Goal: Task Accomplishment & Management: Use online tool/utility

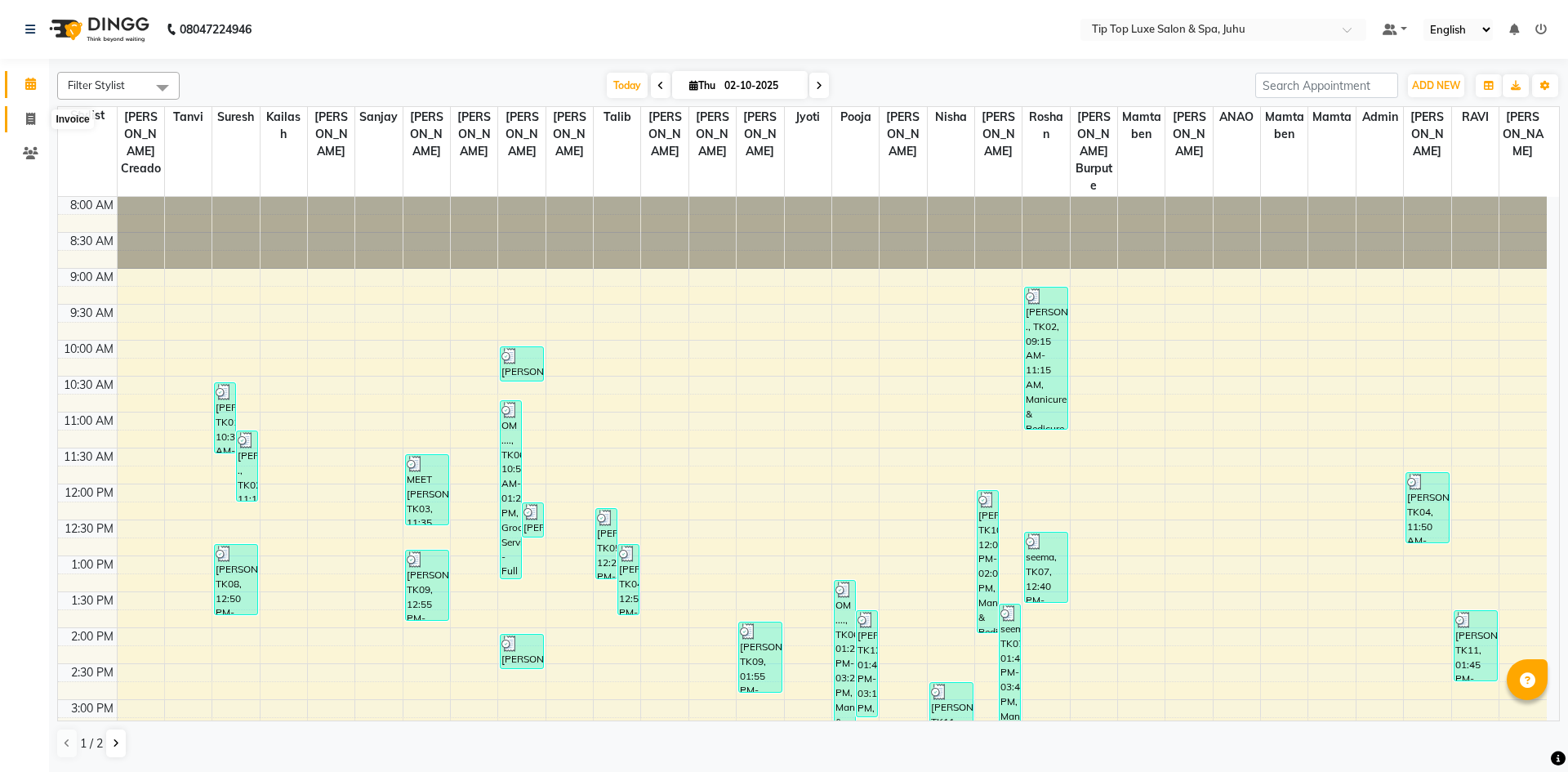
click at [35, 120] on icon at bounding box center [30, 119] width 9 height 12
select select "8298"
select select "service"
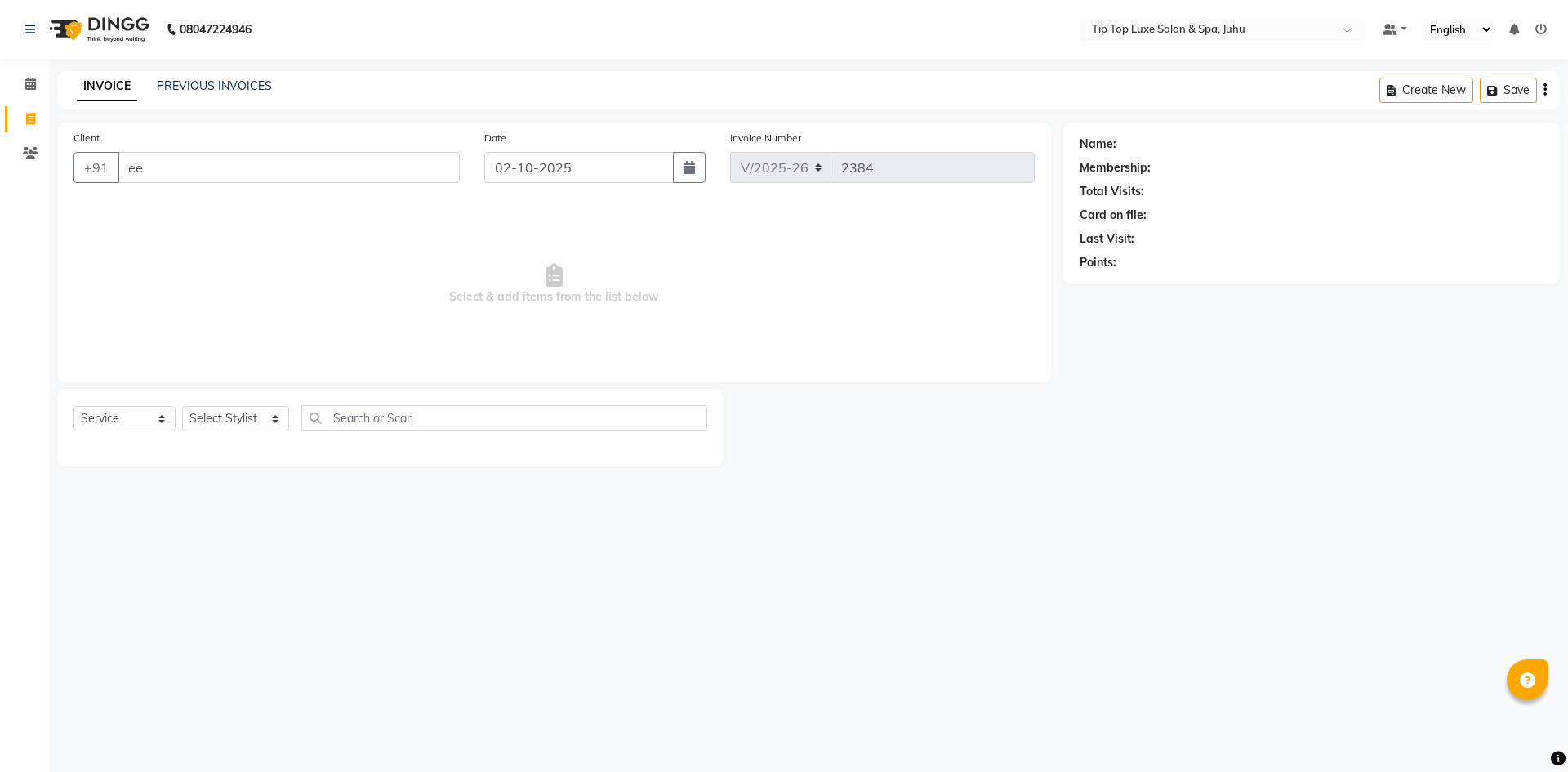
type input "e"
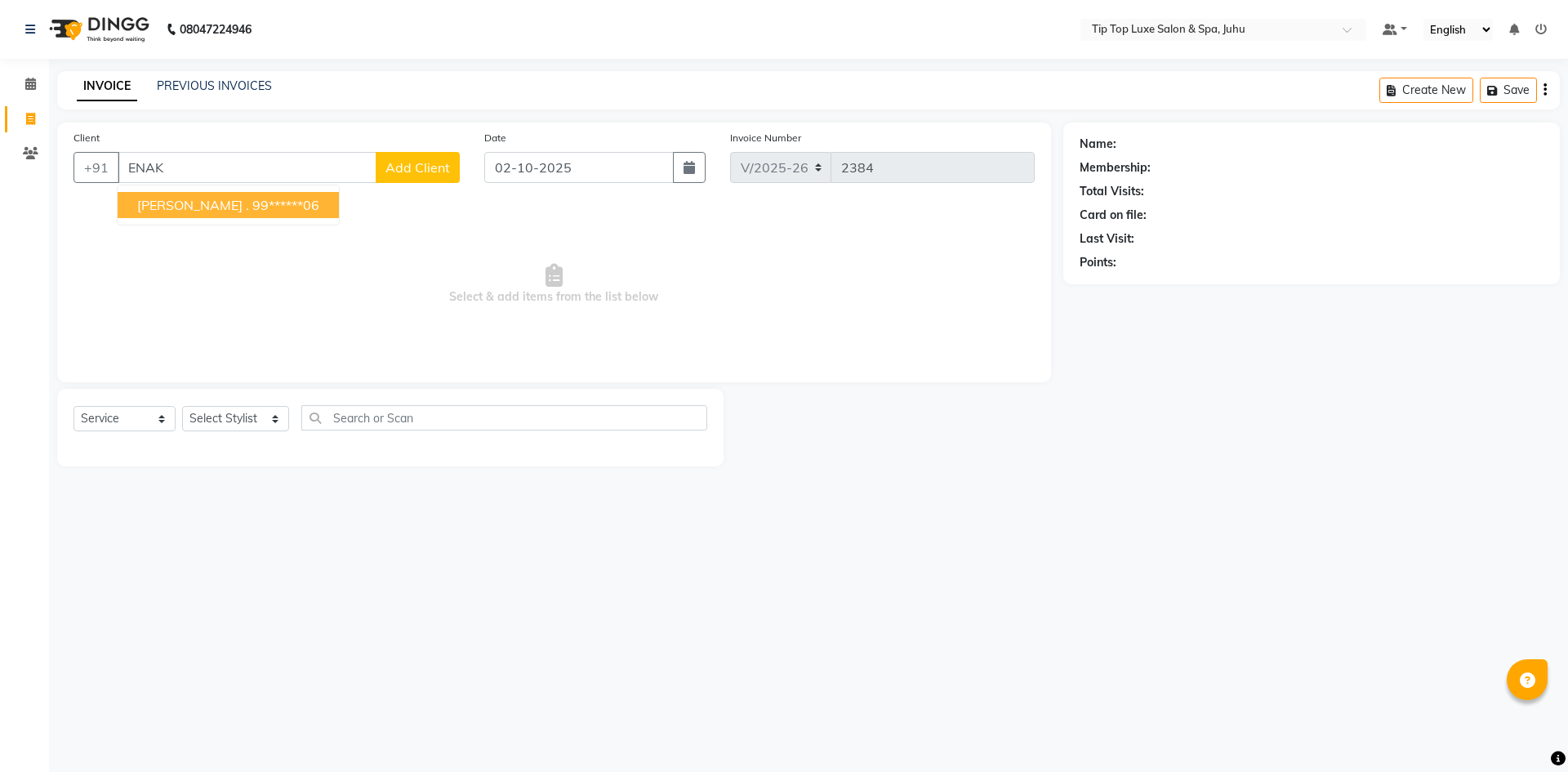
click at [238, 213] on button "[PERSON_NAME] . 99******06" at bounding box center [228, 204] width 222 height 26
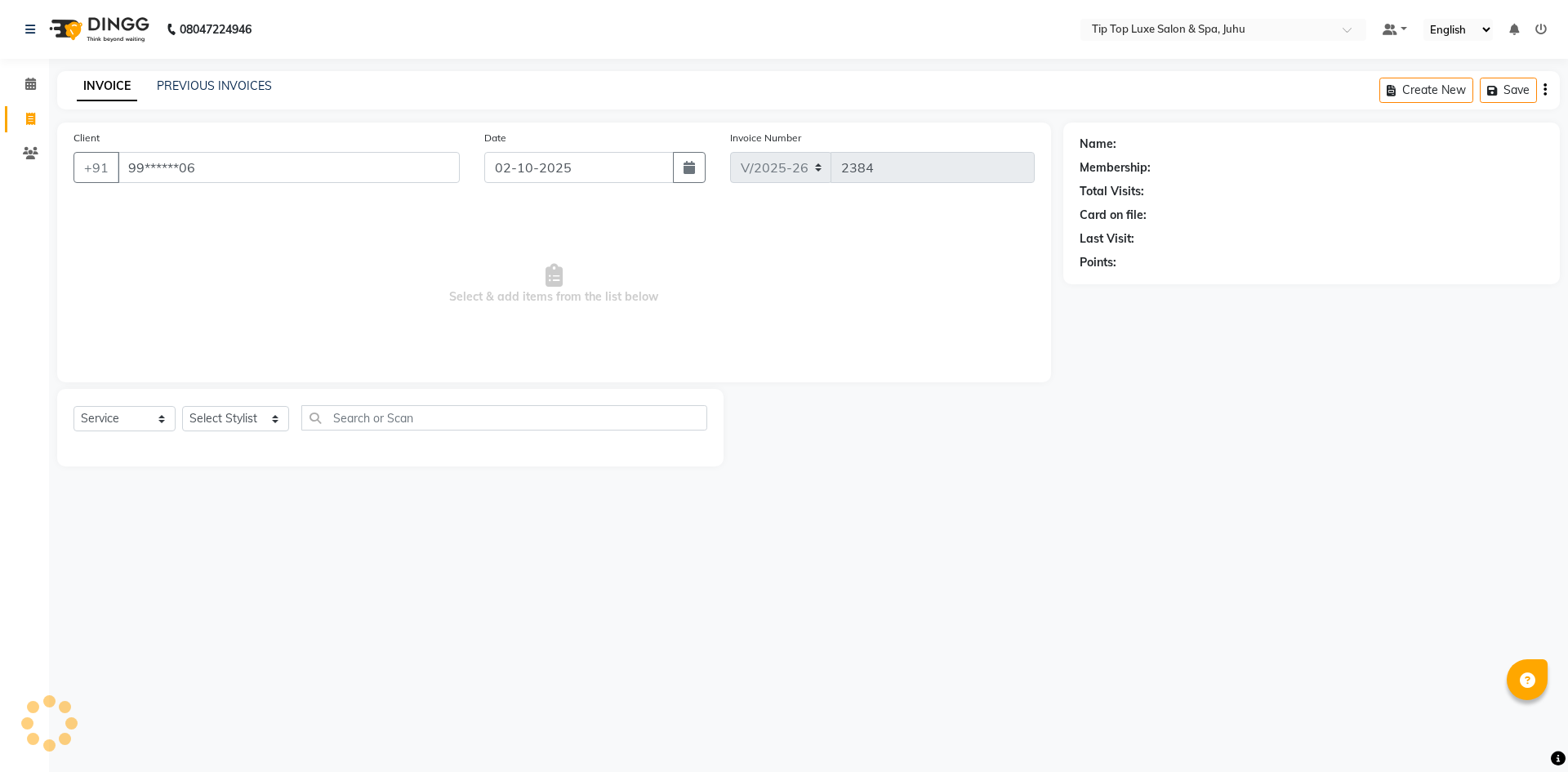
type input "99******06"
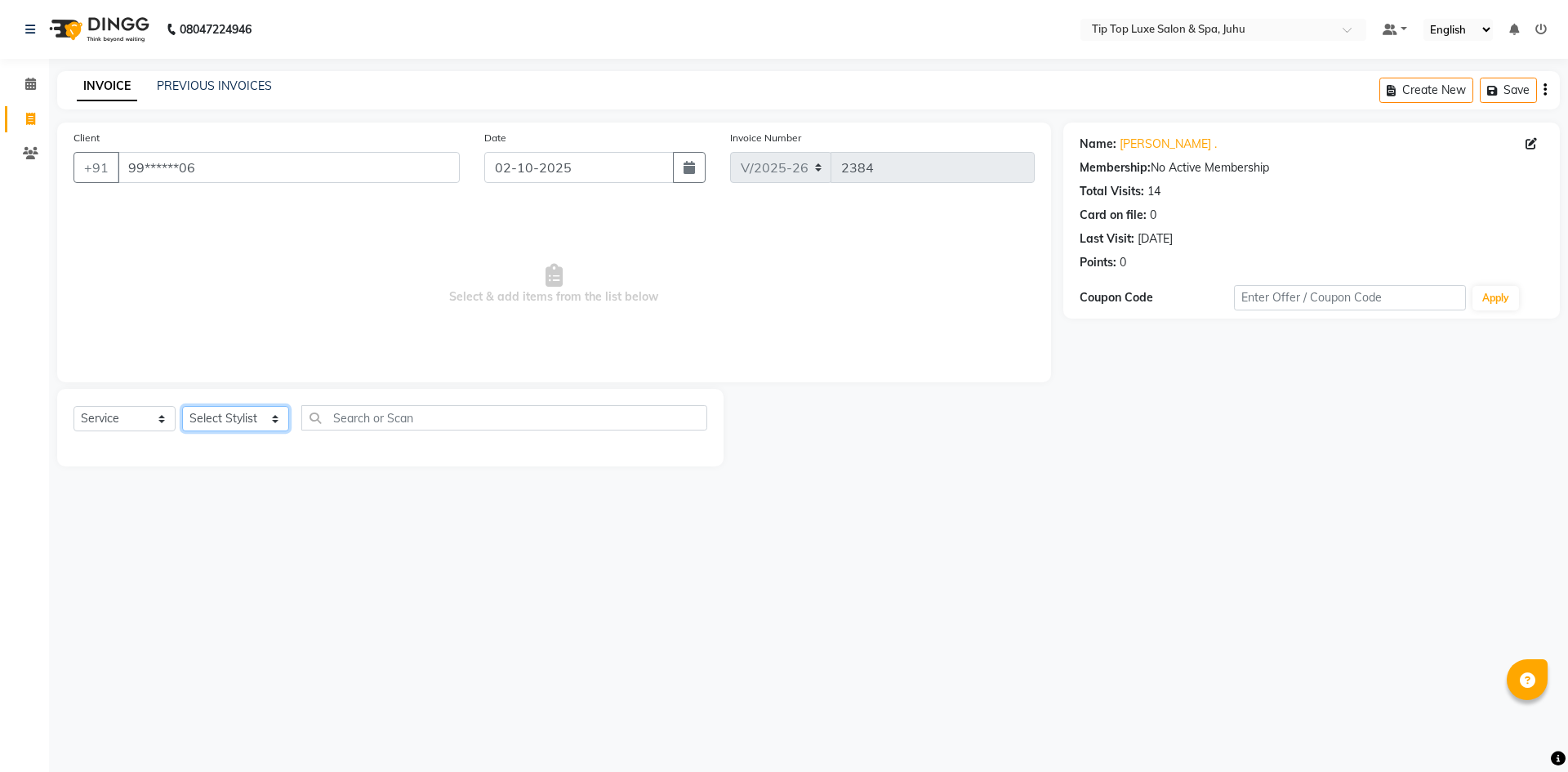
click at [262, 415] on select "Select Stylist [PERSON_NAME] admin [PERSON_NAME] creado ANAO [PERSON_NAME] Jyot…" at bounding box center [236, 417] width 107 height 25
click at [182, 405] on select "Select Stylist [PERSON_NAME] admin [PERSON_NAME] creado ANAO [PERSON_NAME] Jyot…" at bounding box center [236, 417] width 107 height 25
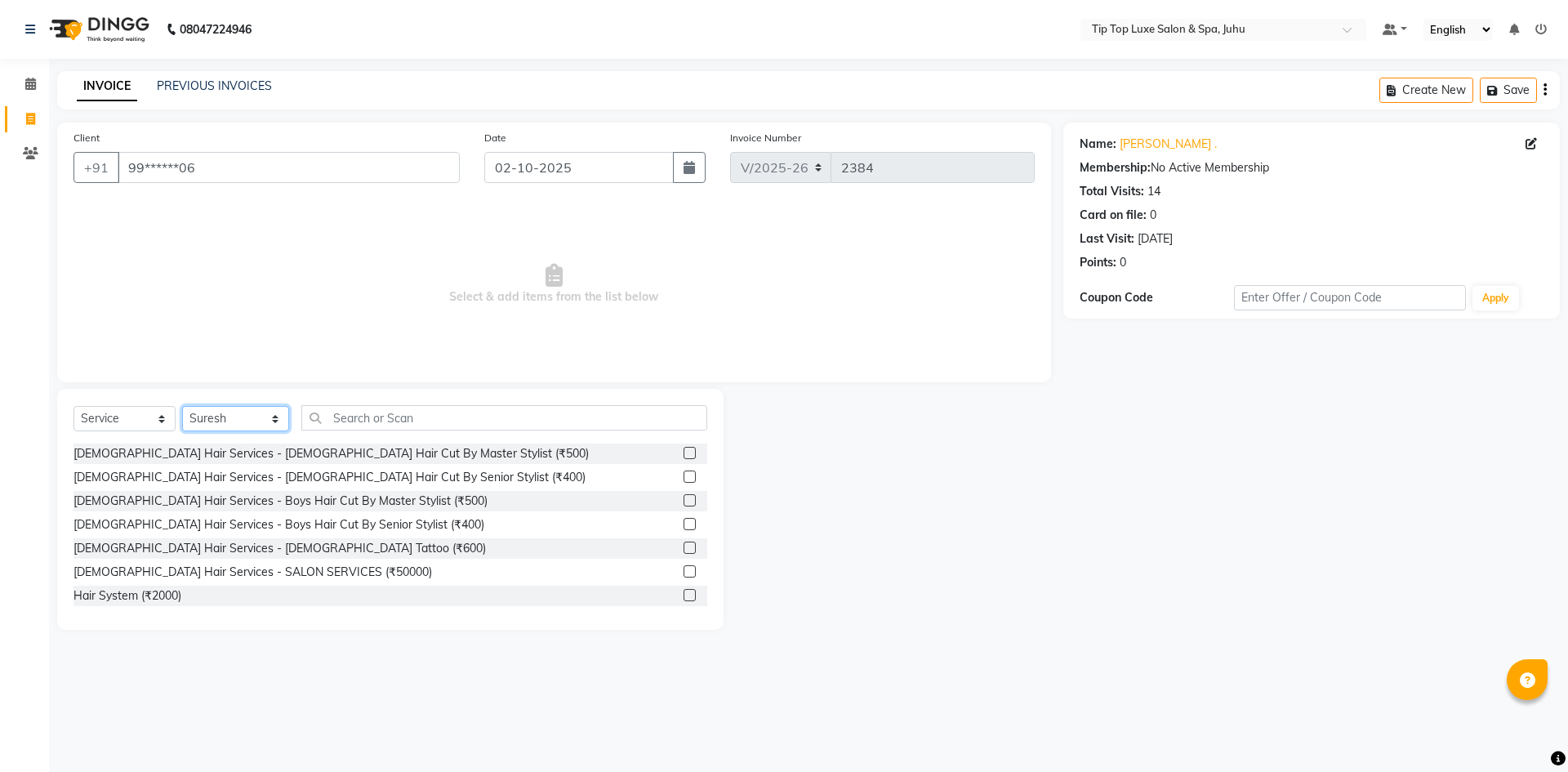
click at [269, 423] on select "Select Stylist [PERSON_NAME] admin [PERSON_NAME] creado ANAO [PERSON_NAME] Jyot…" at bounding box center [236, 417] width 107 height 25
select select "82315"
click at [182, 405] on select "Select Stylist [PERSON_NAME] admin [PERSON_NAME] creado ANAO [PERSON_NAME] Jyot…" at bounding box center [236, 417] width 107 height 25
click at [333, 413] on input "text" at bounding box center [504, 417] width 406 height 25
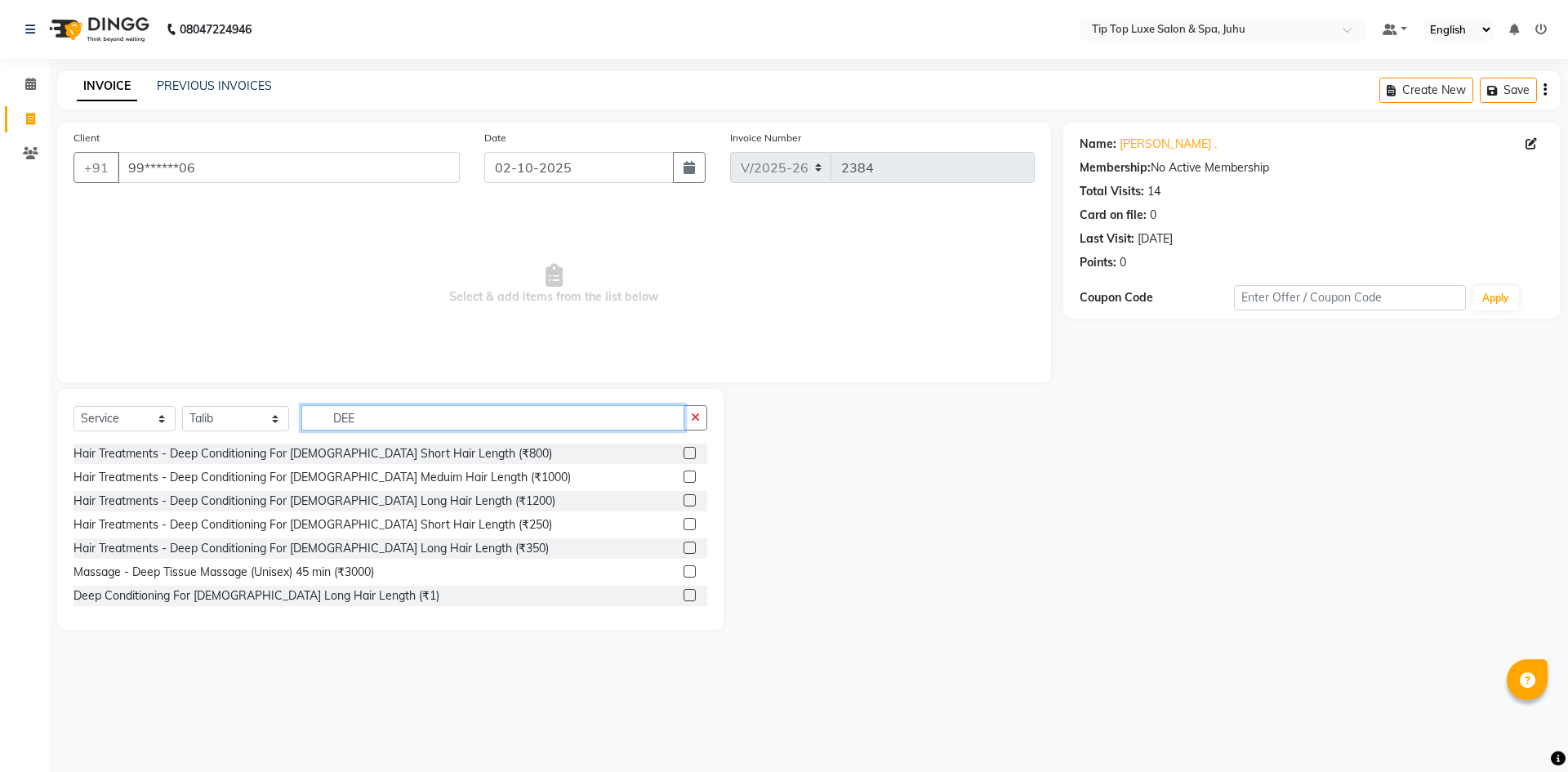
type input "DEE"
click at [683, 499] on label at bounding box center [690, 500] width 12 height 12
click at [683, 499] on input "checkbox" at bounding box center [689, 501] width 10 height 10
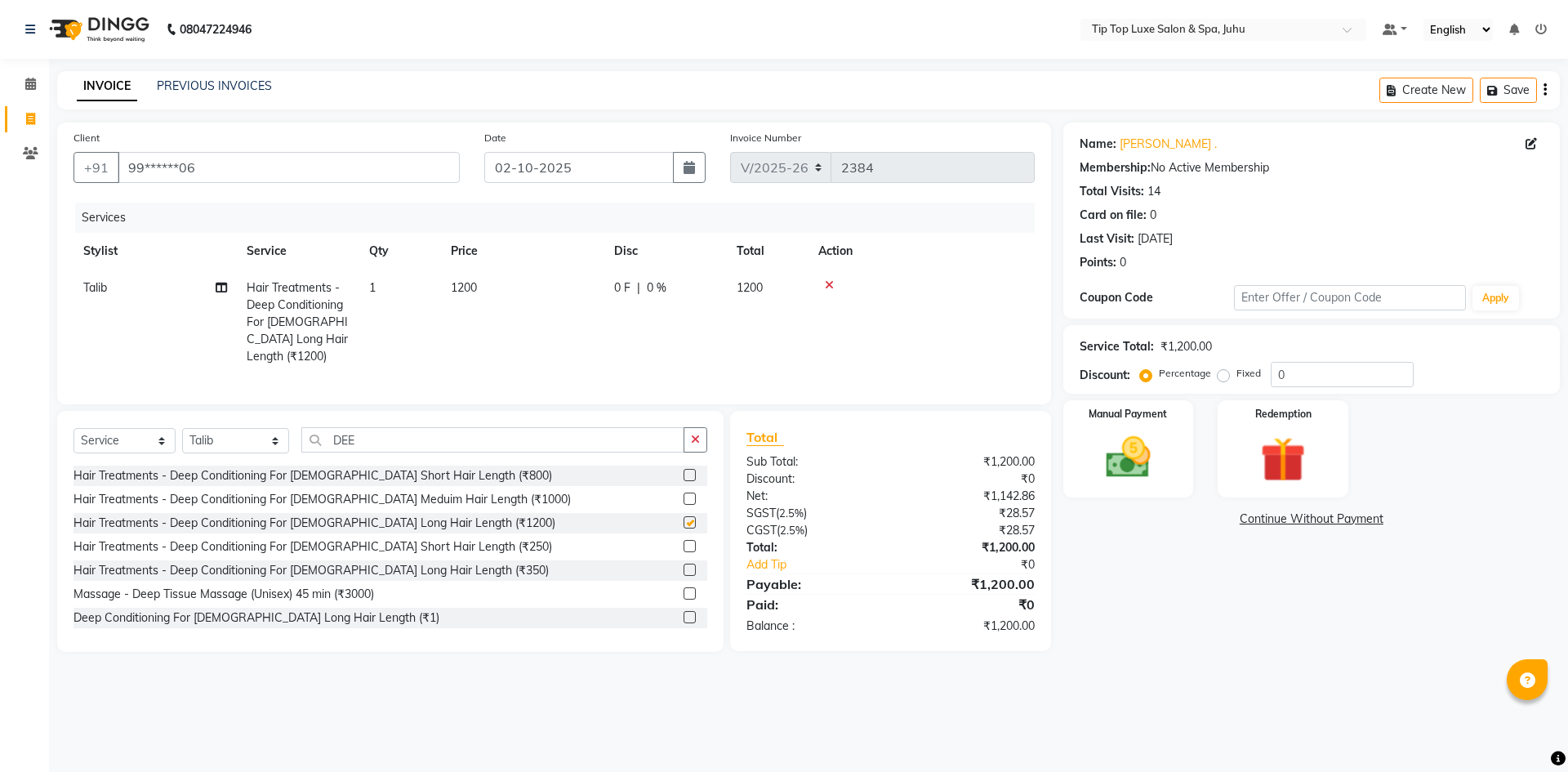
checkbox input "false"
click at [463, 287] on span "1200" at bounding box center [464, 287] width 26 height 15
select select "82315"
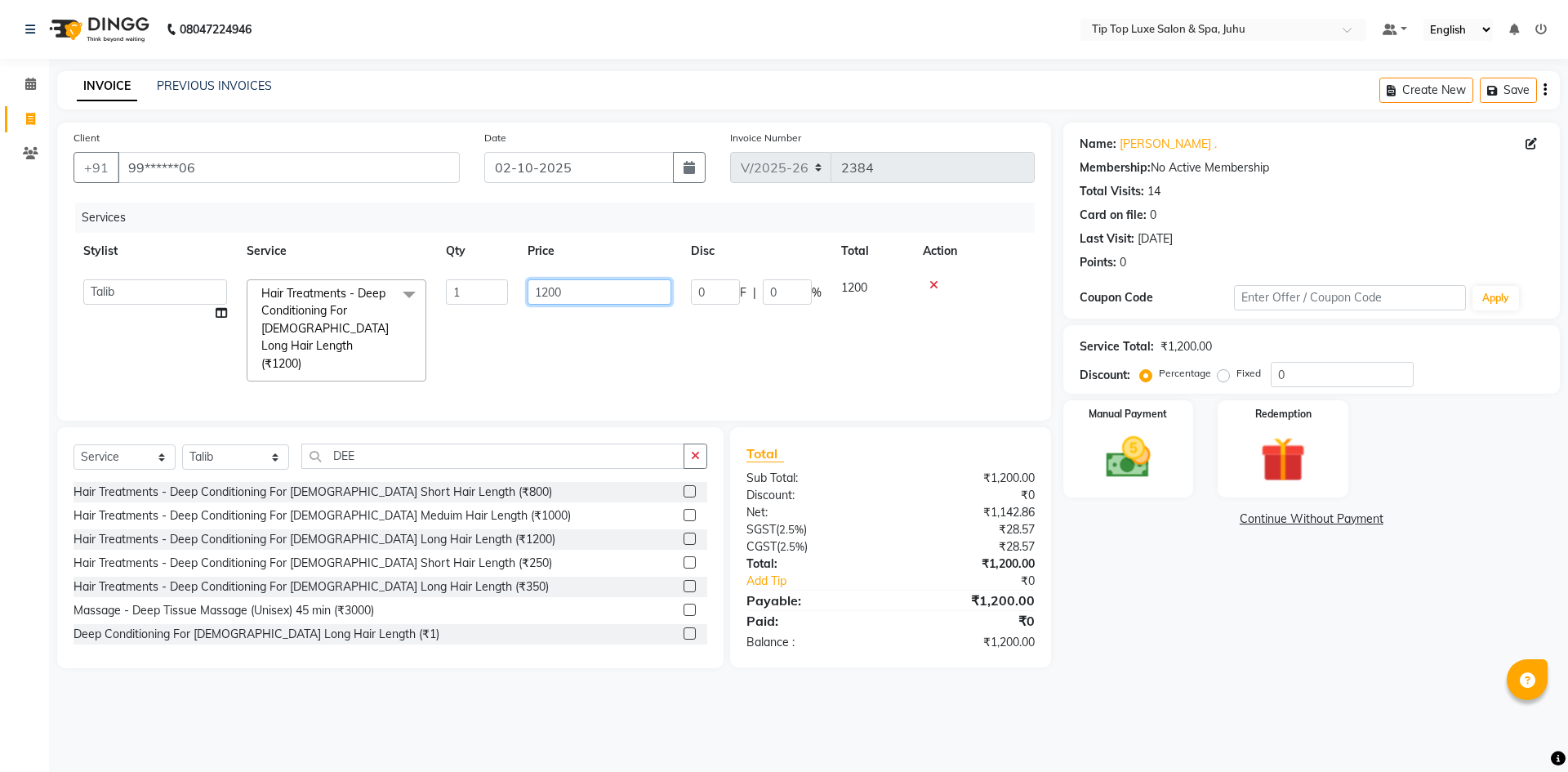
click at [551, 293] on input "1200" at bounding box center [599, 292] width 144 height 25
type input "1500"
click at [1165, 613] on div "Name: [PERSON_NAME] . Membership: No Active Membership Total Visits: 14 Card on…" at bounding box center [1318, 395] width 509 height 545
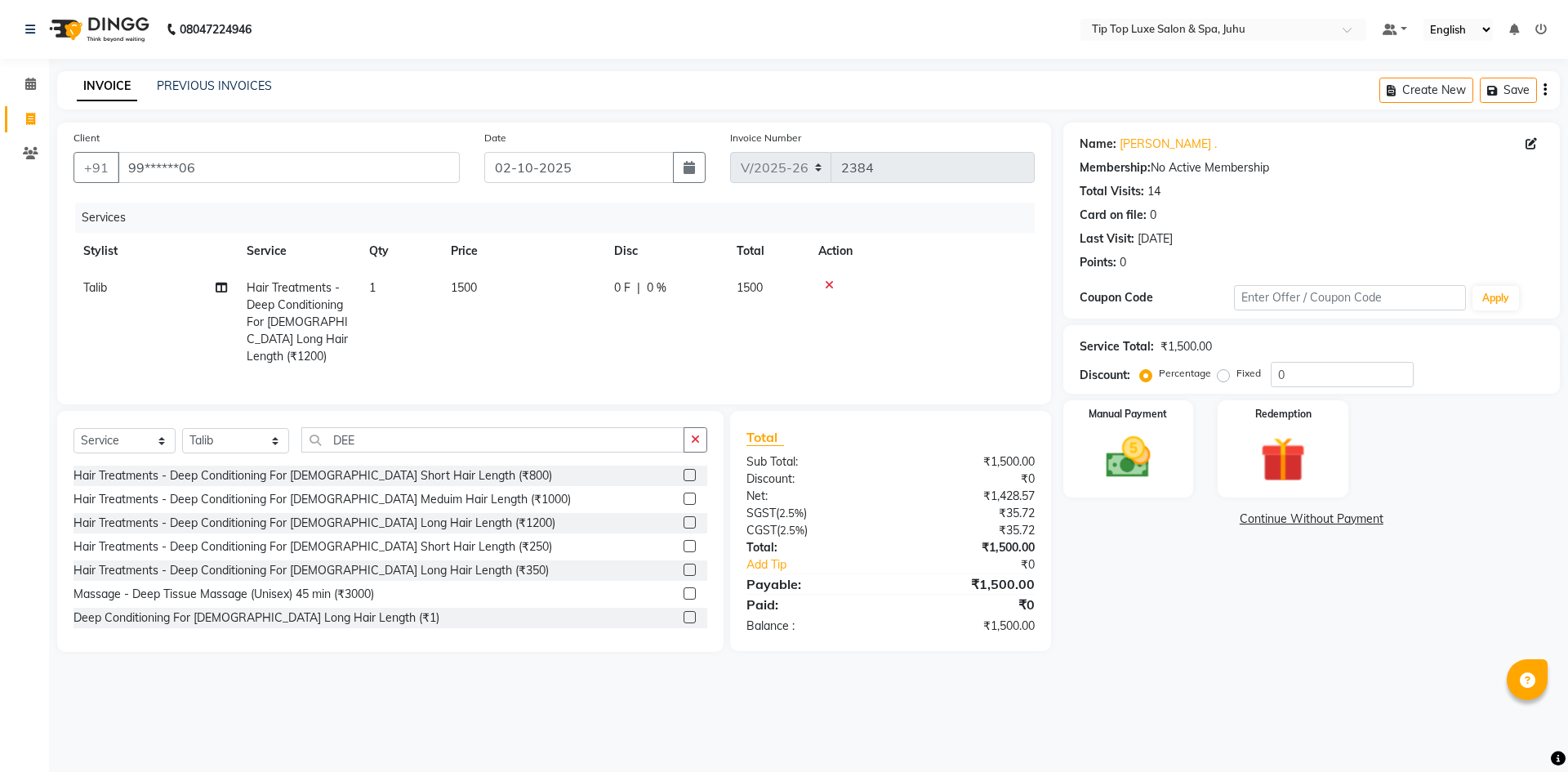
click at [1161, 515] on link "Continue Without Payment" at bounding box center [1312, 519] width 490 height 17
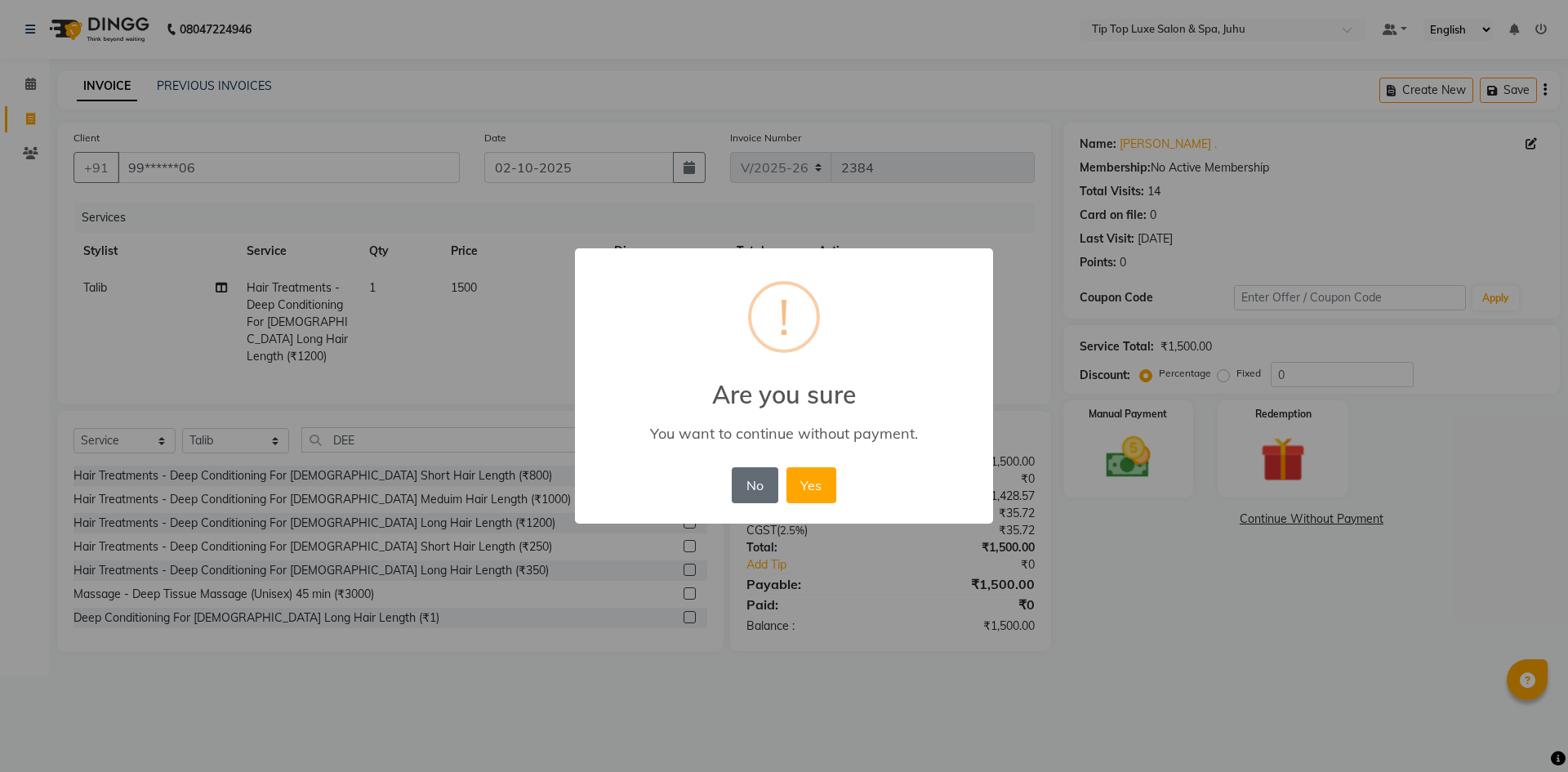
click at [759, 487] on button "No" at bounding box center [754, 485] width 46 height 36
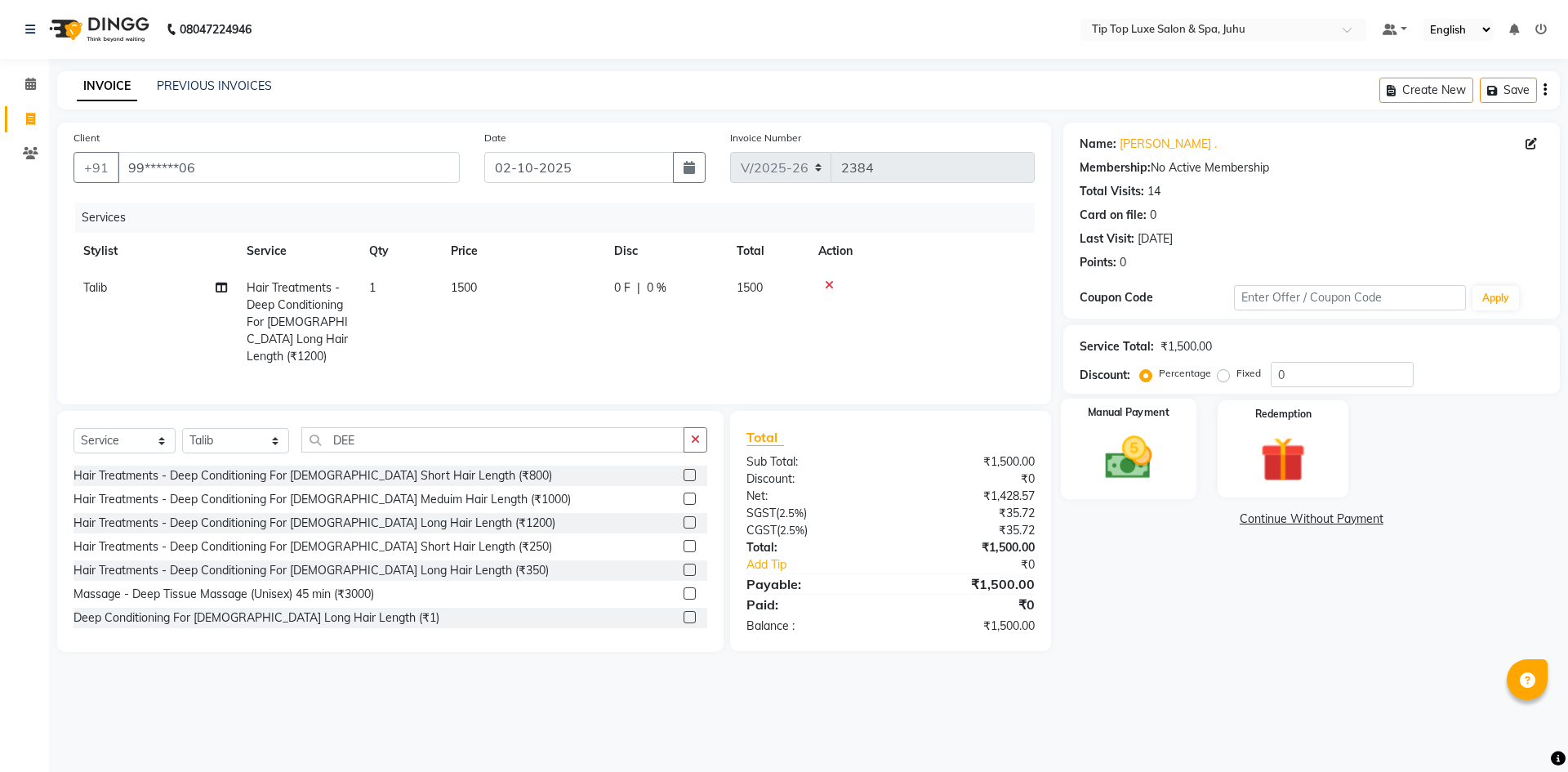
click at [1141, 472] on img at bounding box center [1129, 457] width 76 height 53
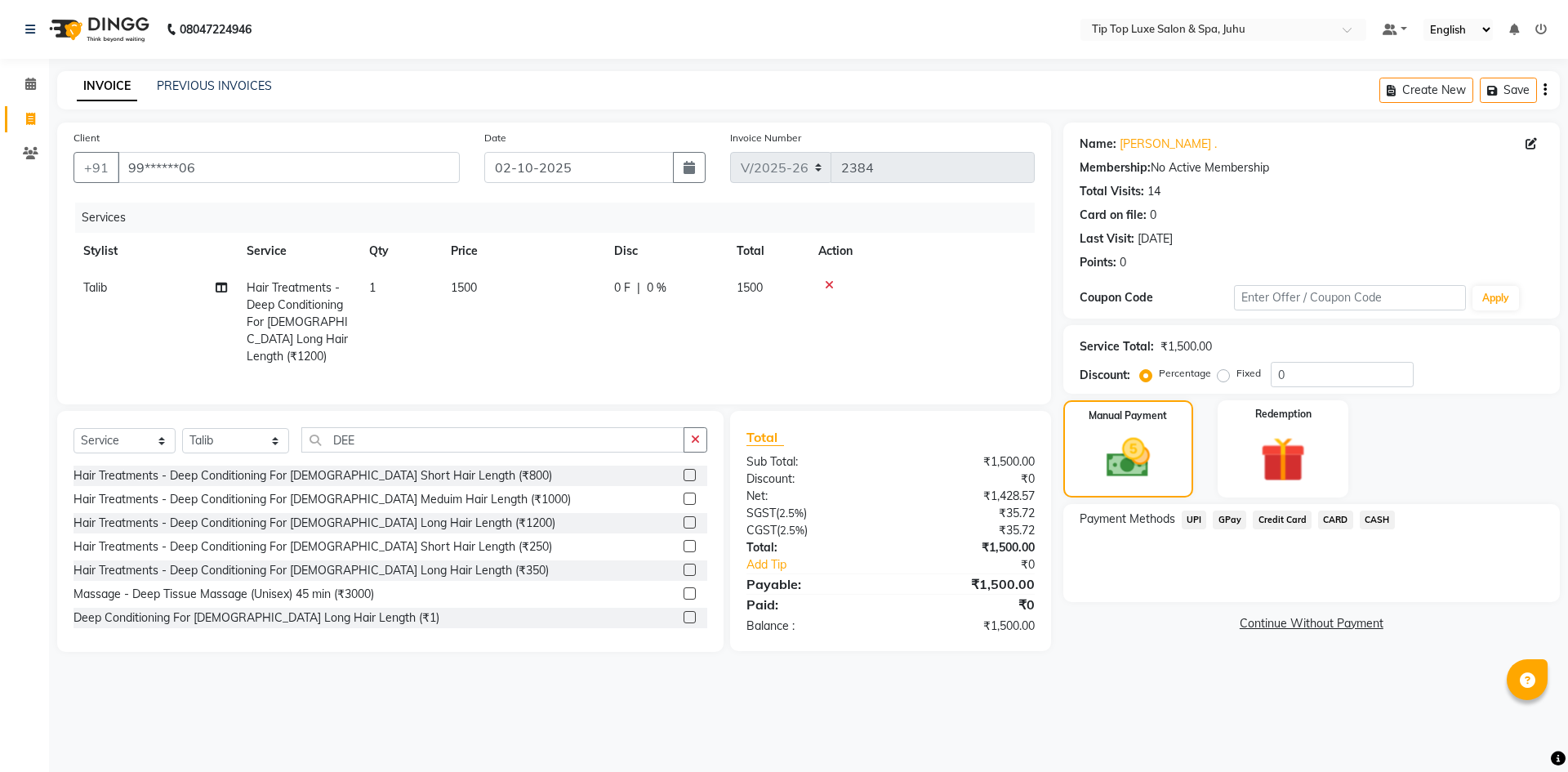
click at [1189, 521] on span "UPI" at bounding box center [1194, 520] width 25 height 19
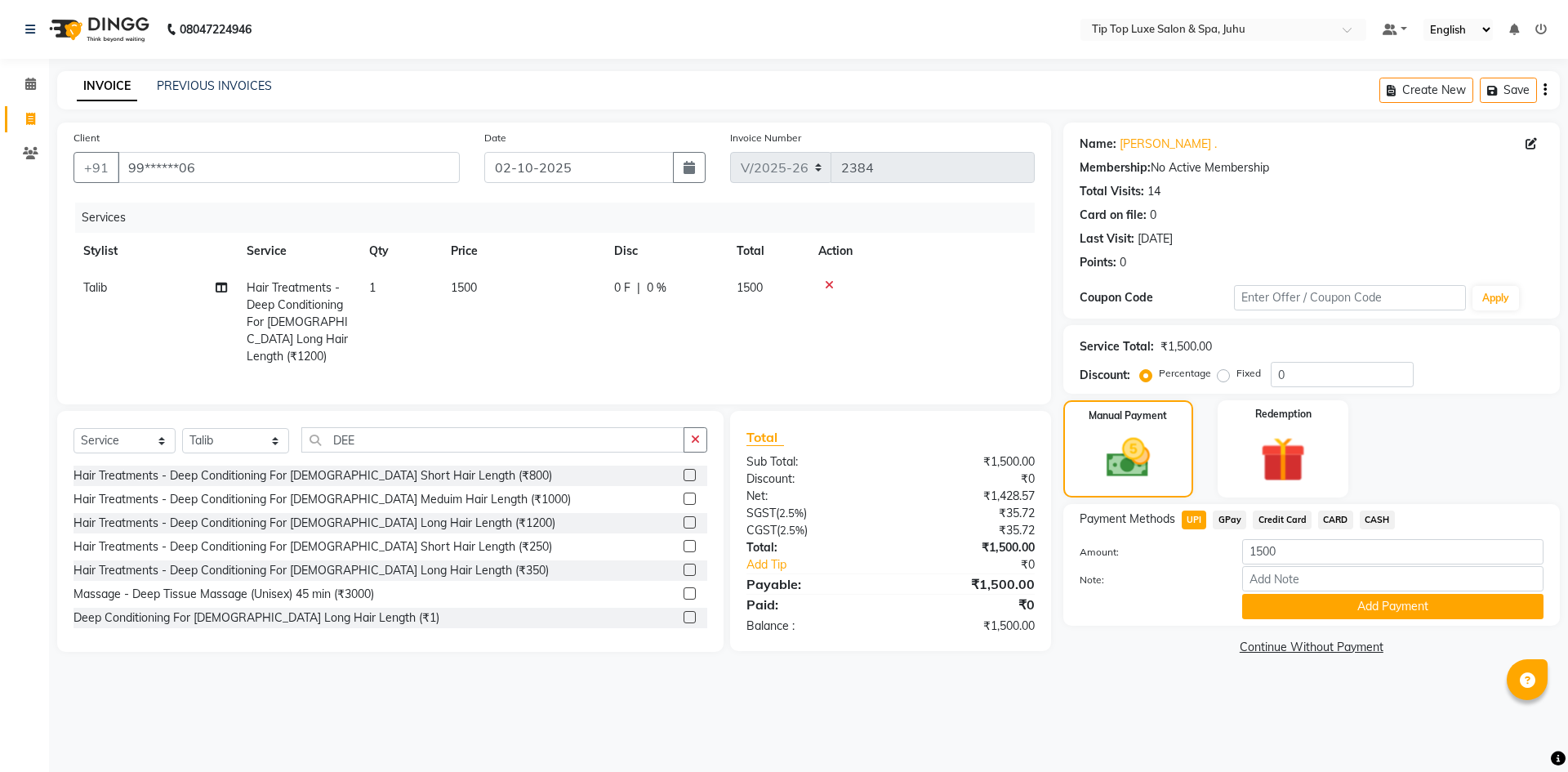
click at [1294, 662] on main "INVOICE PREVIOUS INVOICES Create New Save Client +91 99******06 Date [DATE] Inv…" at bounding box center [809, 377] width 1520 height 612
click at [1287, 616] on button "Add Payment" at bounding box center [1393, 606] width 301 height 25
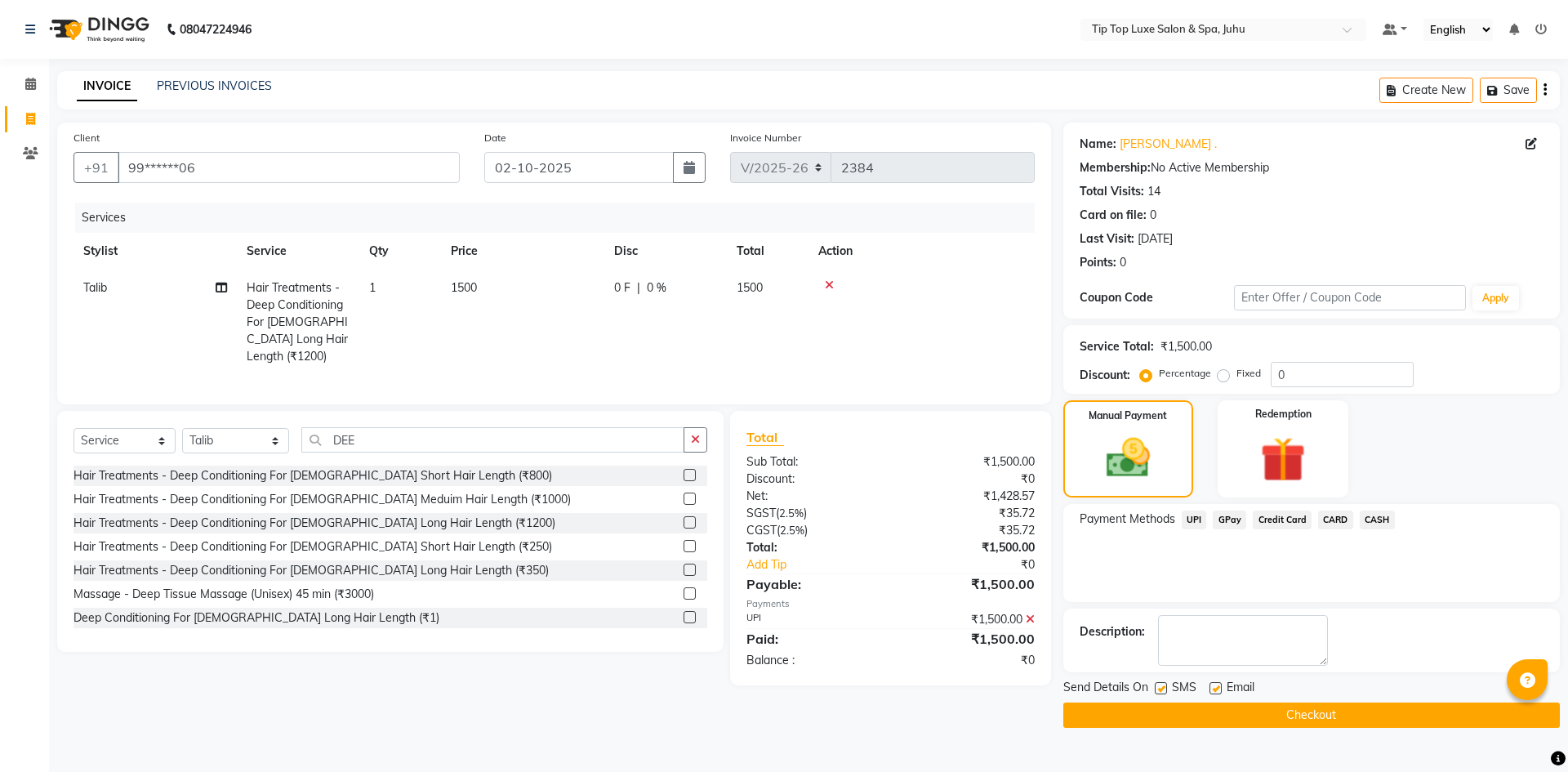
click at [1284, 719] on button "Checkout" at bounding box center [1312, 714] width 497 height 25
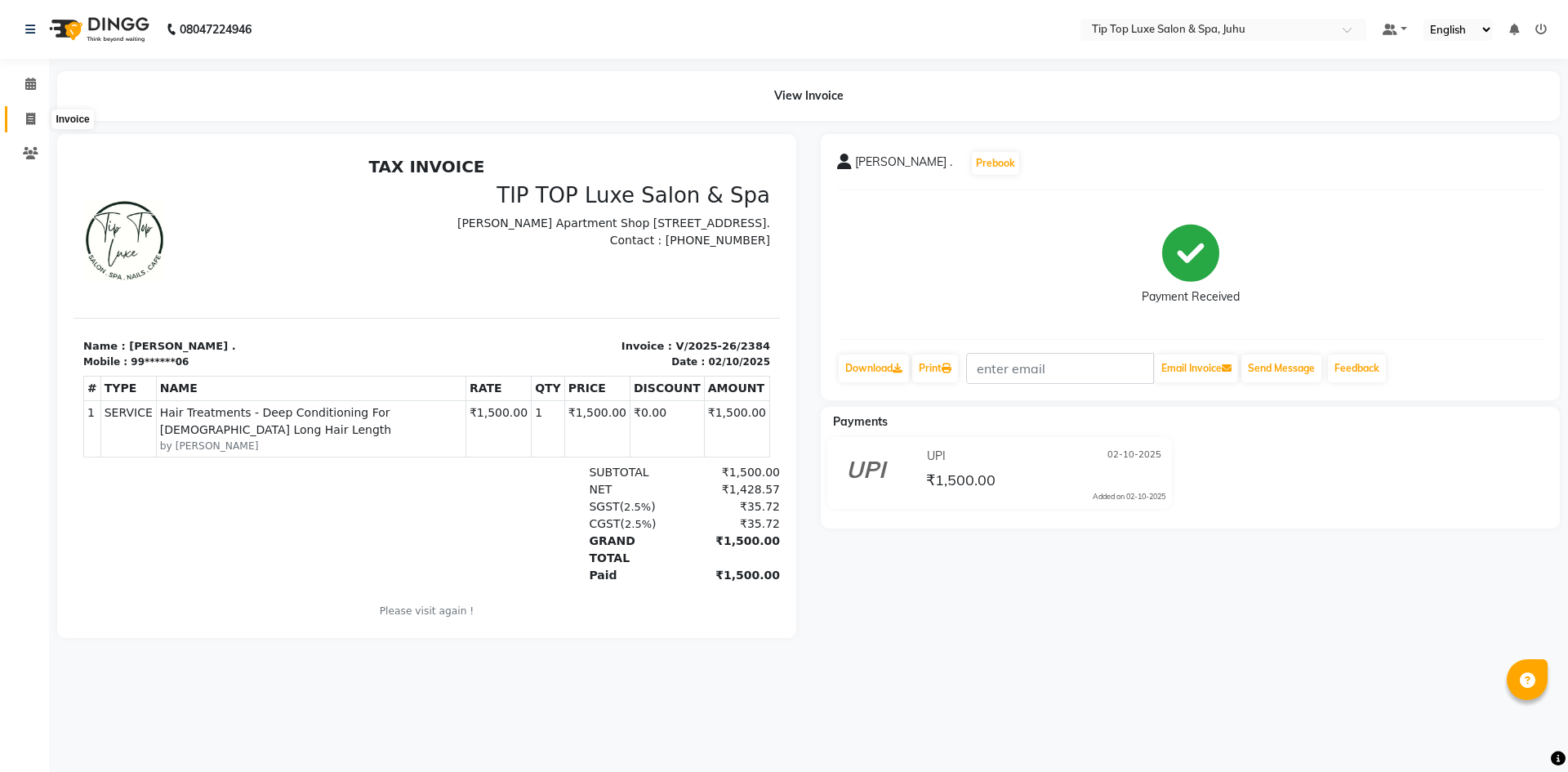
click at [31, 117] on icon at bounding box center [30, 119] width 9 height 12
select select "8298"
select select "service"
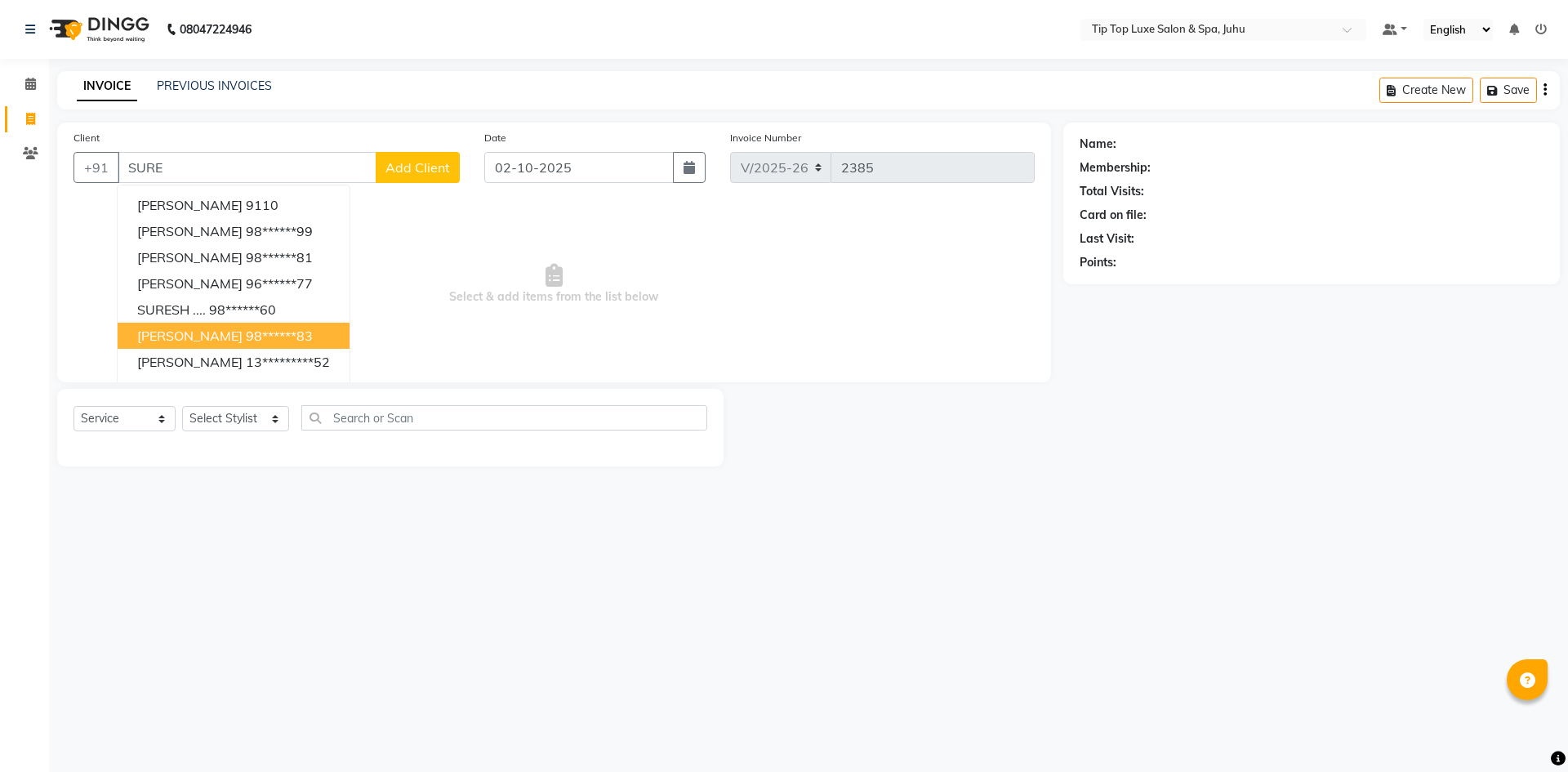
click at [321, 337] on button "[PERSON_NAME] 98******83" at bounding box center [233, 336] width 232 height 26
type input "98******83"
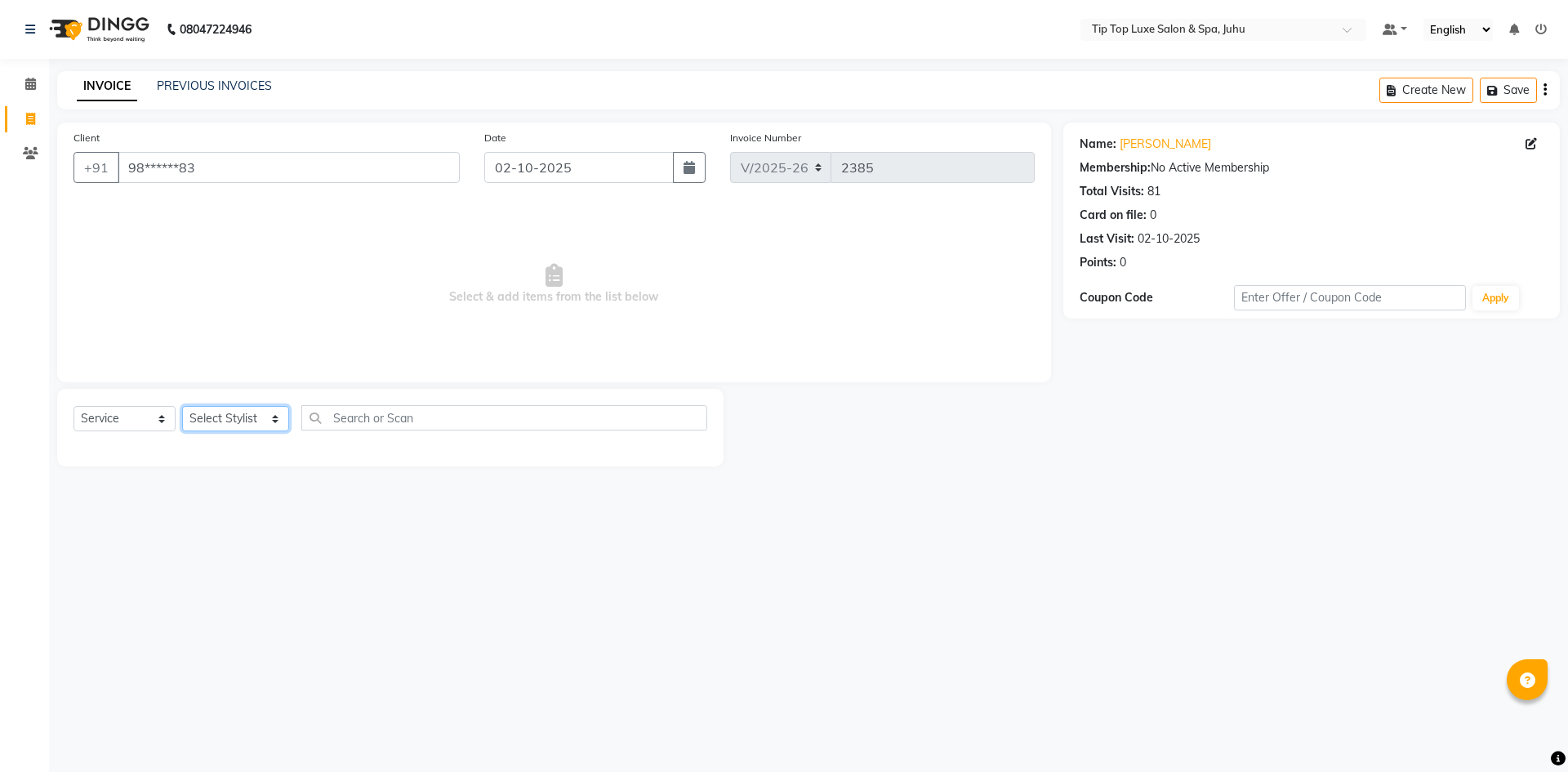
click at [267, 429] on select "Select Stylist [PERSON_NAME] admin [PERSON_NAME] creado ANAO [PERSON_NAME] Jyot…" at bounding box center [236, 417] width 107 height 25
select select "82315"
click at [182, 405] on select "Select Stylist [PERSON_NAME] admin [PERSON_NAME] creado ANAO [PERSON_NAME] Jyot…" at bounding box center [236, 417] width 107 height 25
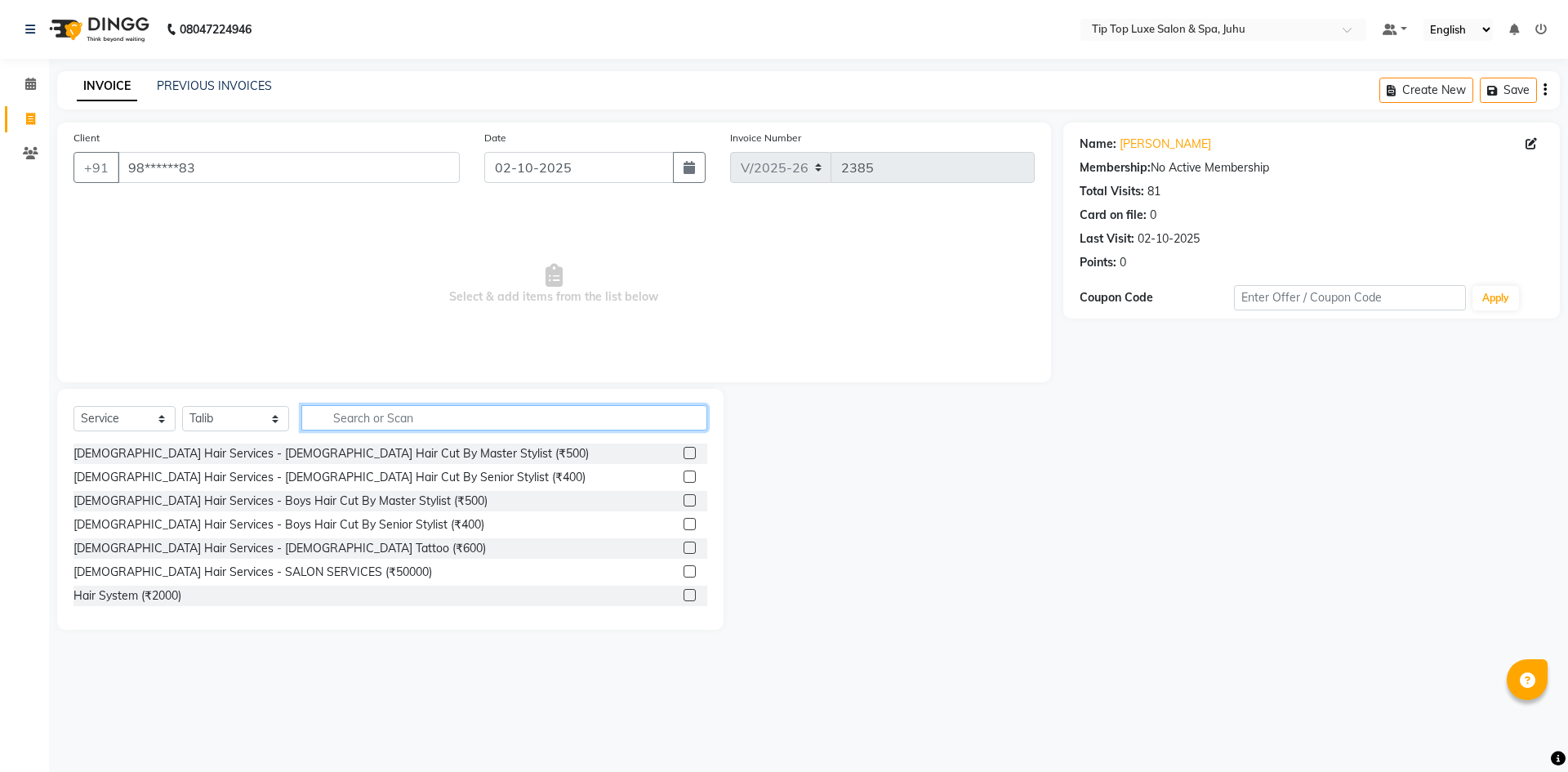
click at [364, 409] on input "text" at bounding box center [504, 417] width 406 height 25
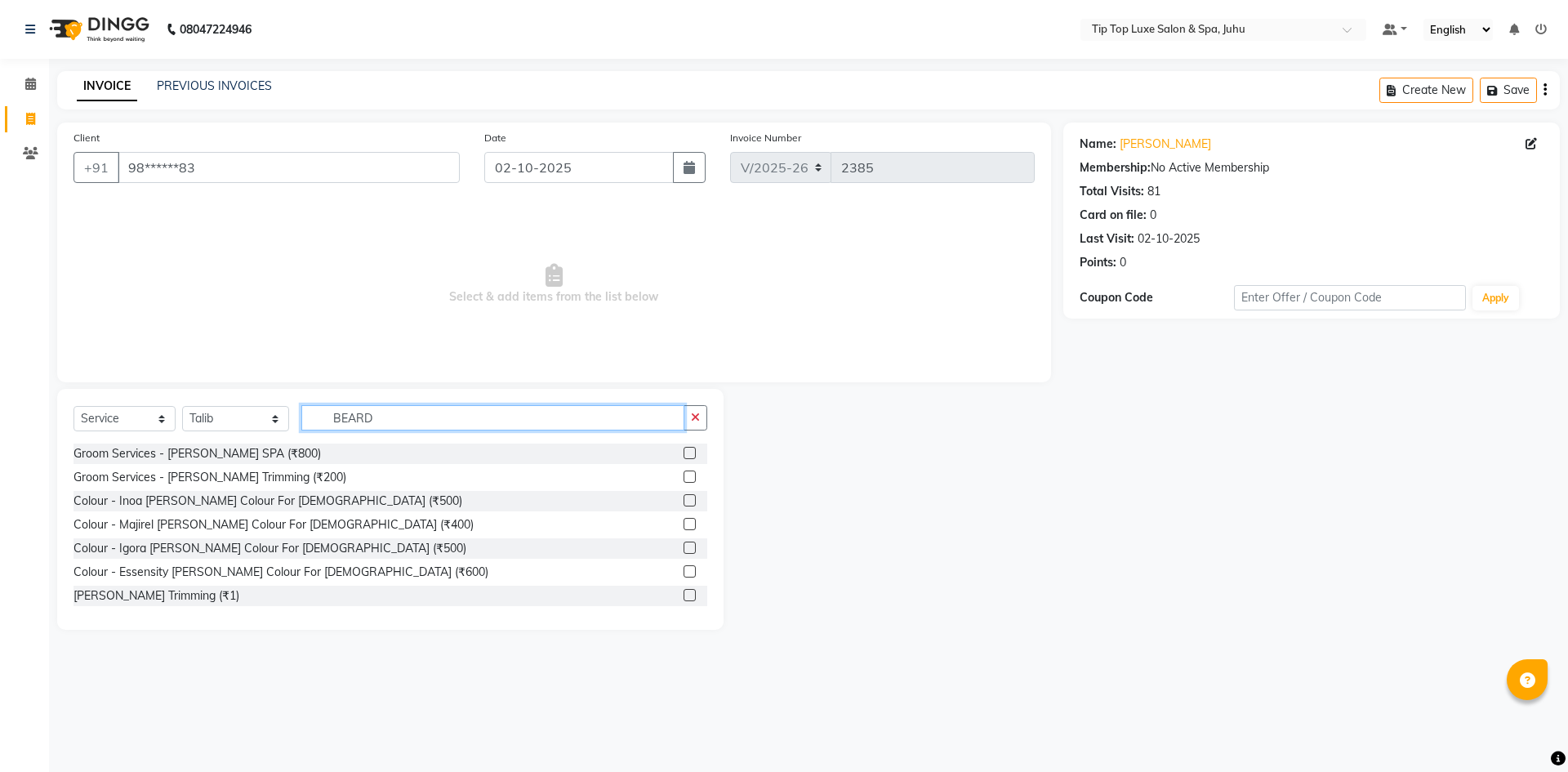
type input "BEARD"
click at [683, 478] on label at bounding box center [690, 476] width 12 height 12
click at [683, 478] on input "checkbox" at bounding box center [689, 477] width 10 height 10
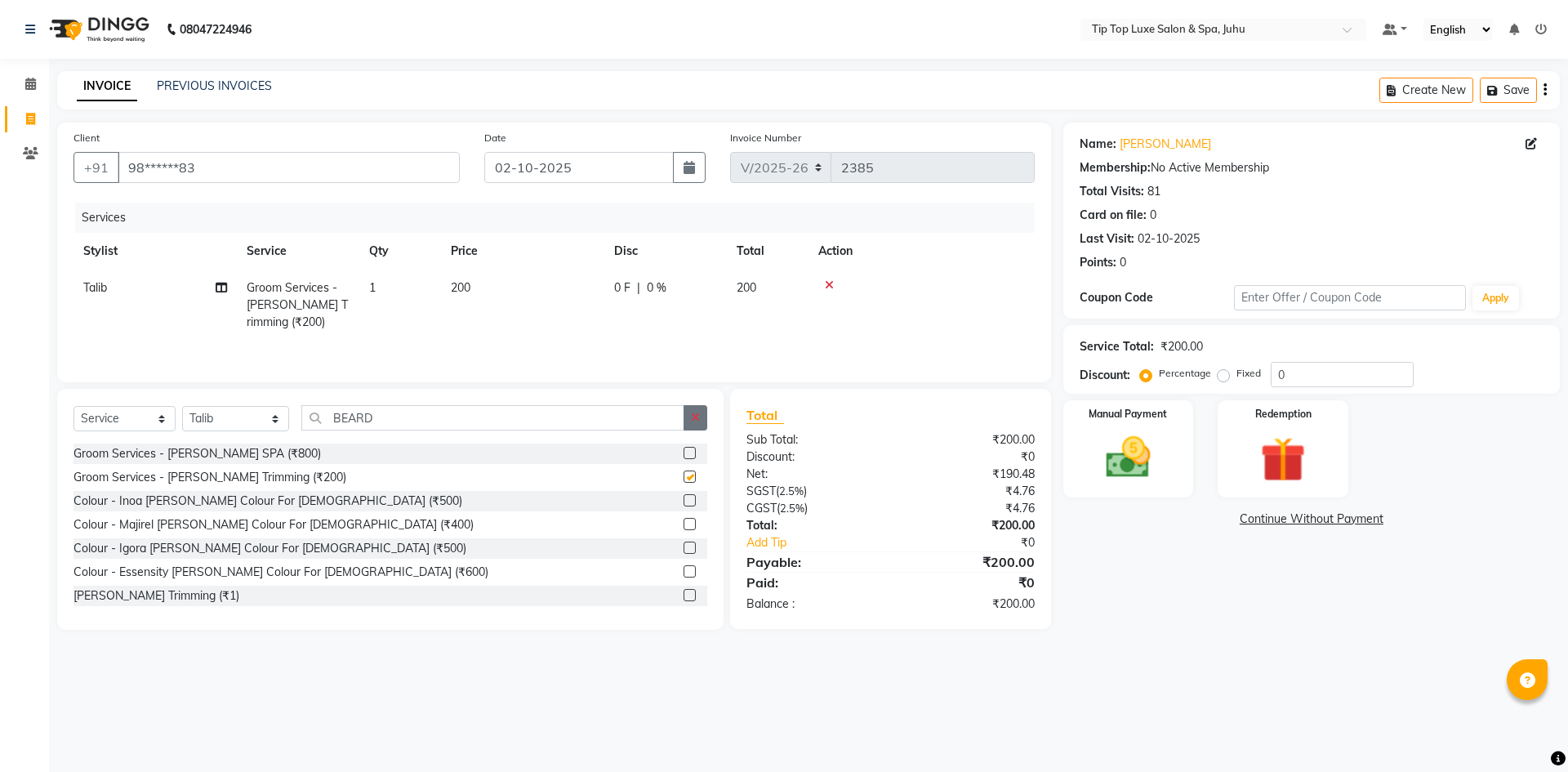
checkbox input "false"
click at [689, 414] on button "button" at bounding box center [695, 417] width 23 height 25
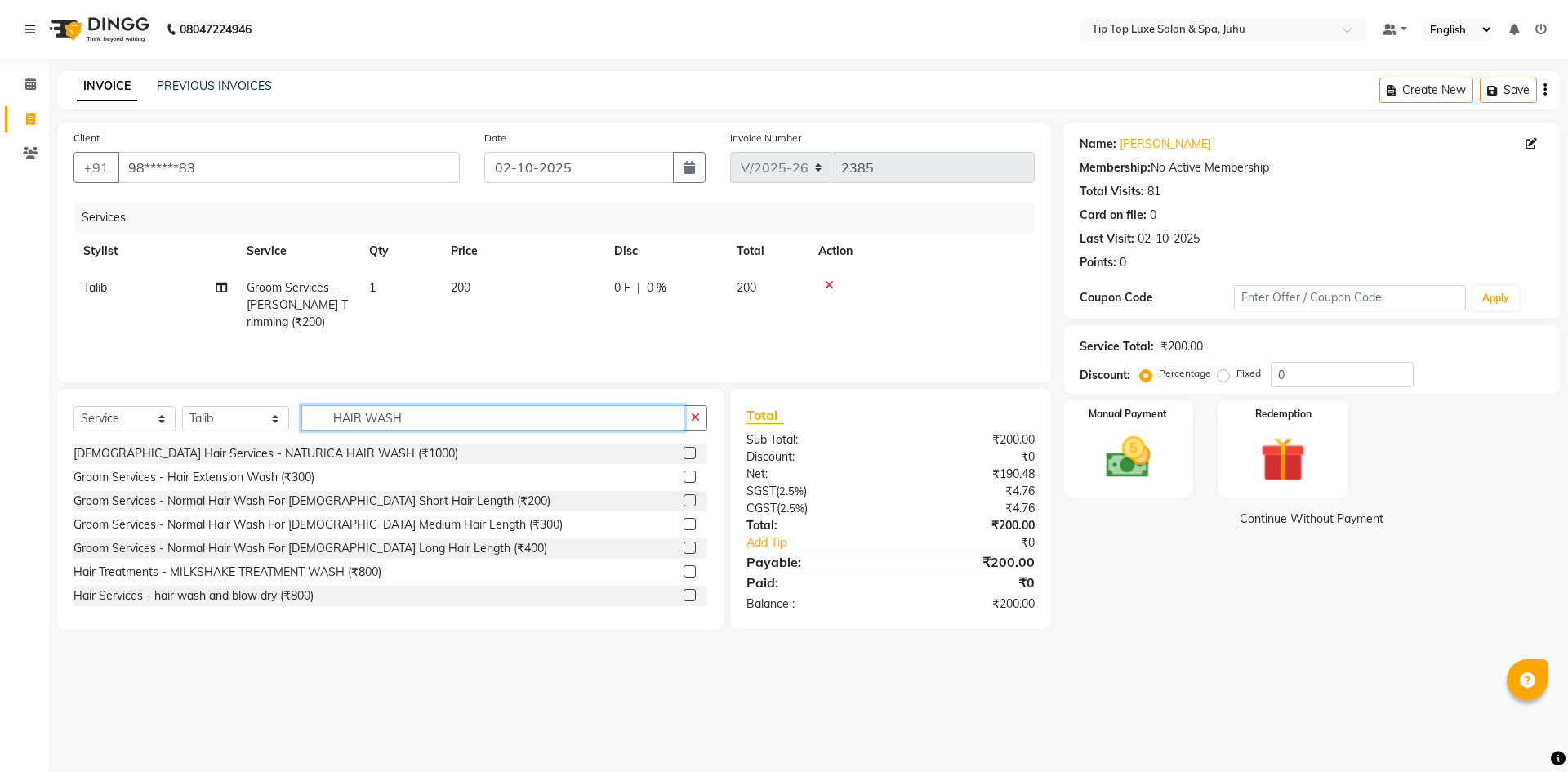
type input "HAIR WASH"
drag, startPoint x: 676, startPoint y: 524, endPoint x: 680, endPoint y: 534, distance: 10.8
click at [683, 534] on div at bounding box center [689, 526] width 10 height 17
click at [683, 521] on label at bounding box center [690, 524] width 12 height 12
click at [683, 521] on input "checkbox" at bounding box center [689, 524] width 10 height 10
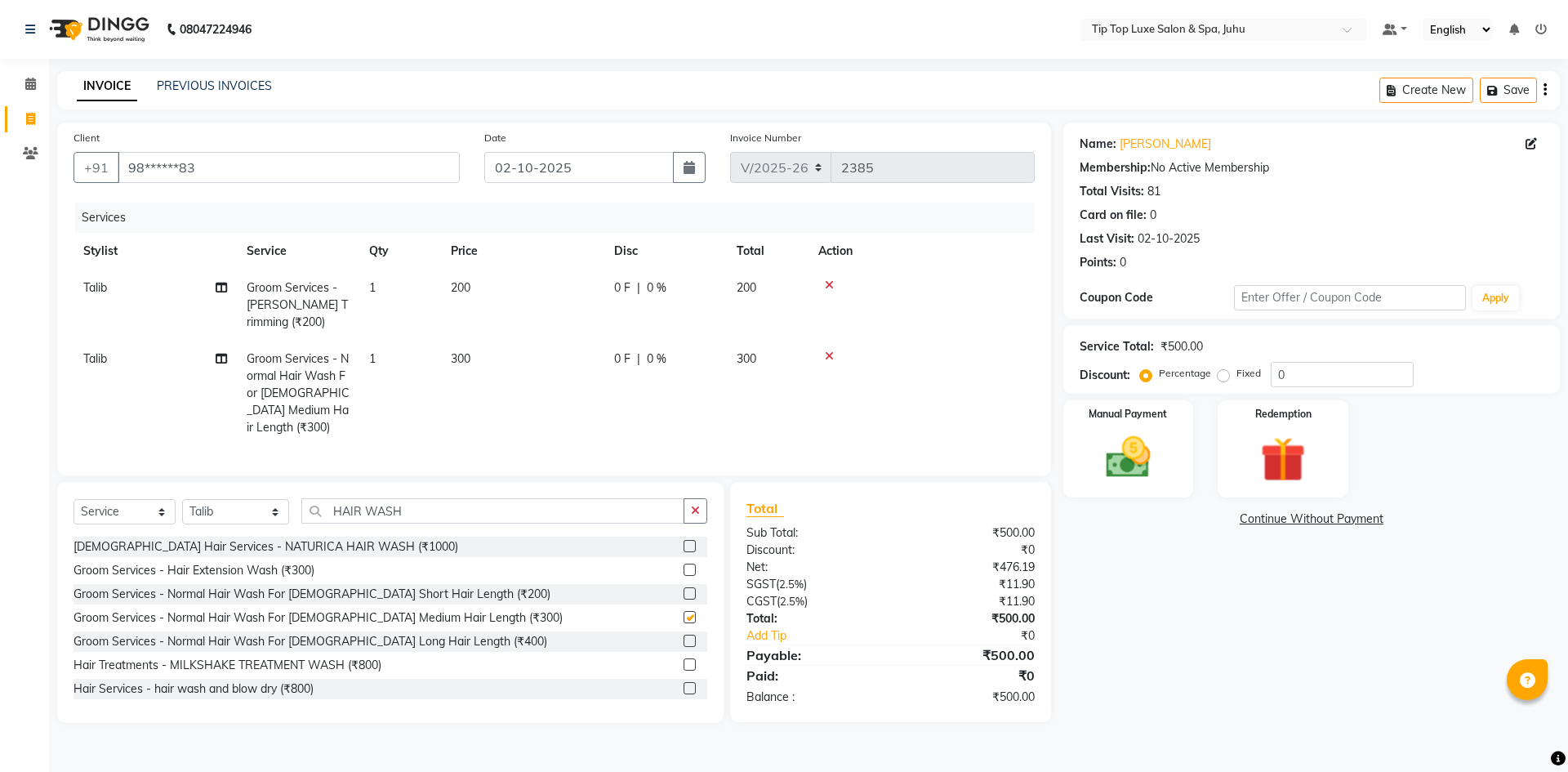
checkbox input "false"
click at [1160, 466] on img at bounding box center [1129, 457] width 76 height 53
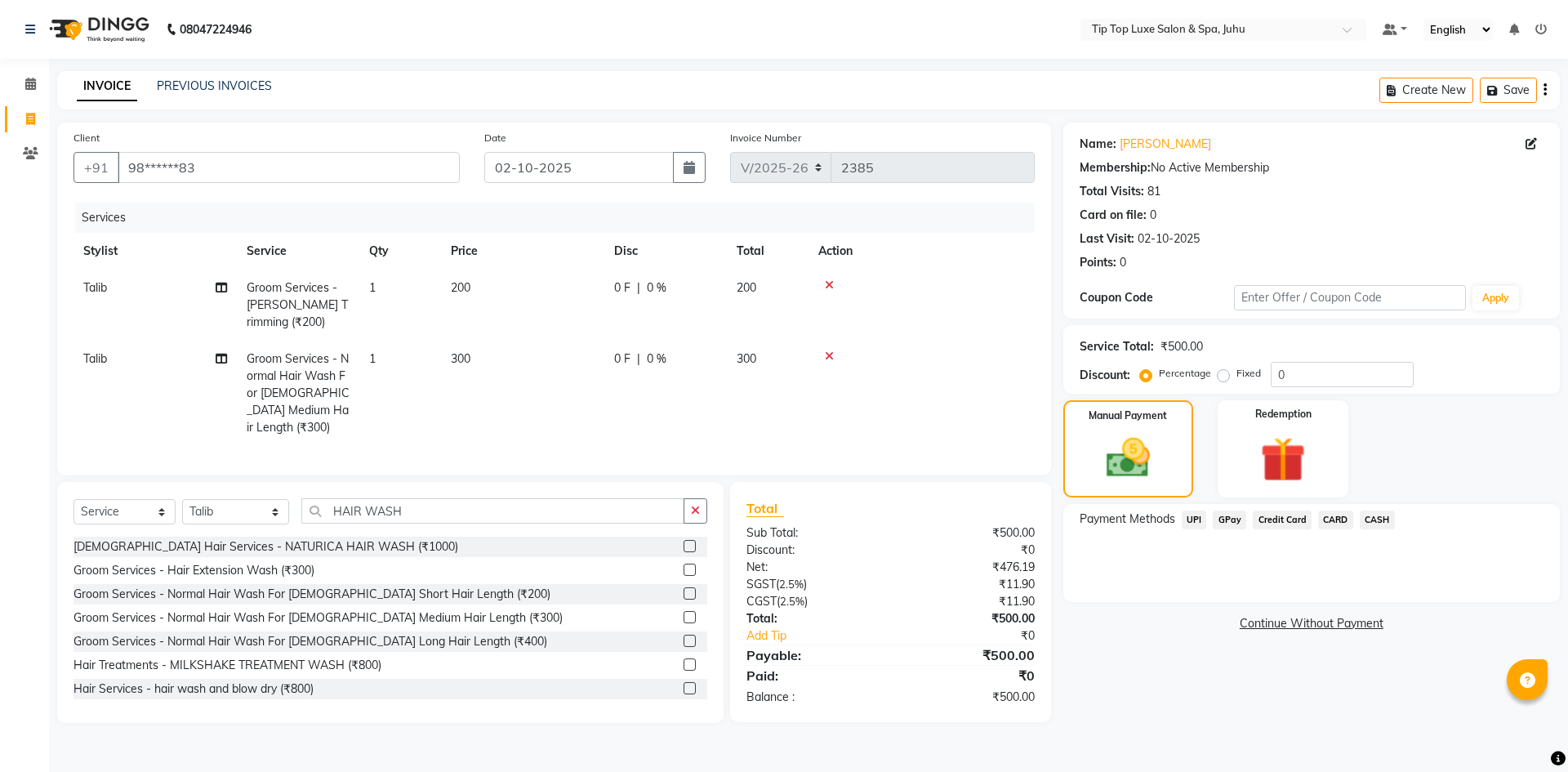
click at [1193, 527] on span "UPI" at bounding box center [1194, 520] width 25 height 19
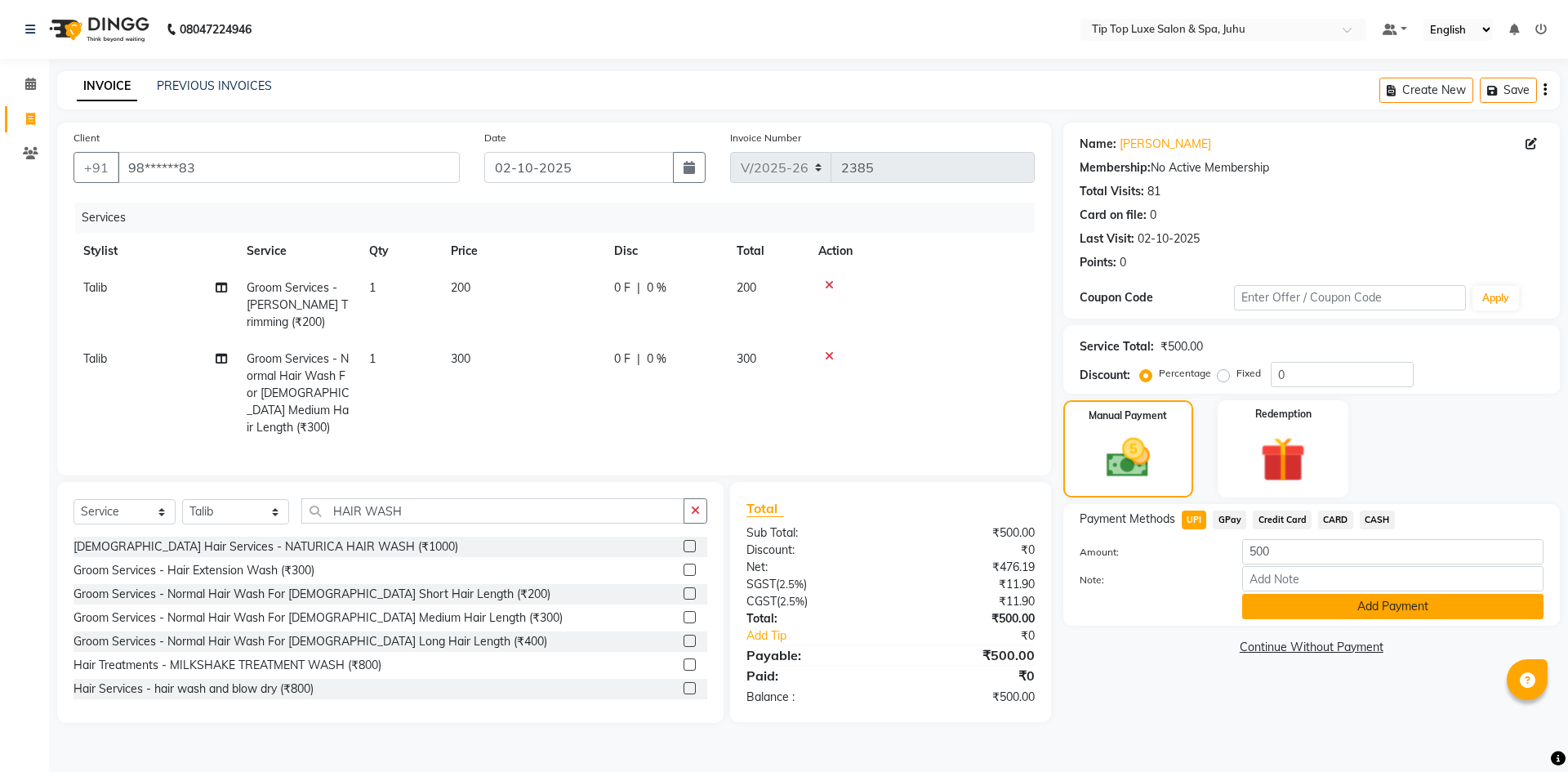
click at [1307, 606] on button "Add Payment" at bounding box center [1393, 606] width 301 height 25
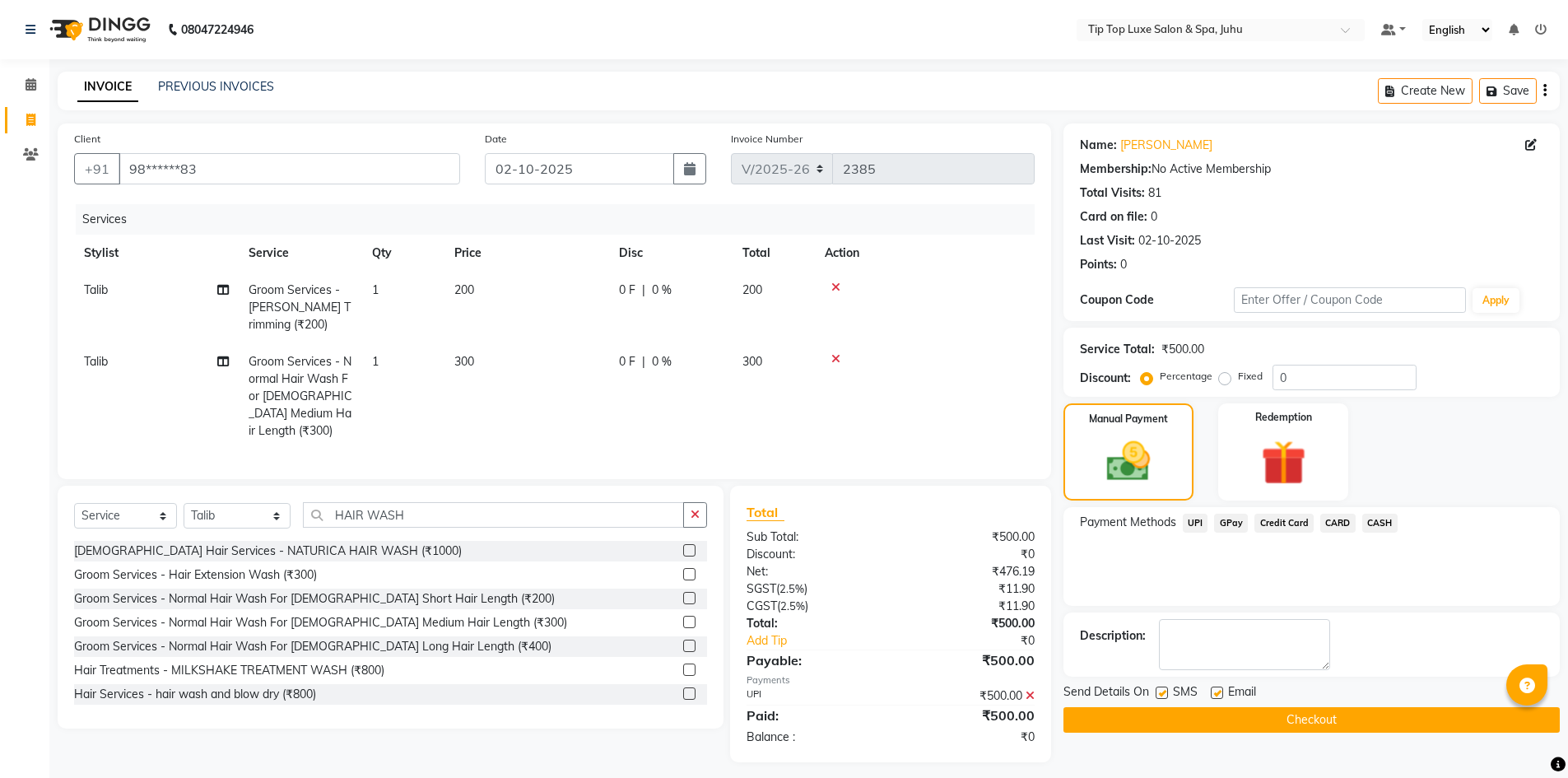
click at [1274, 715] on button "Checkout" at bounding box center [1311, 719] width 497 height 25
